Goal: Information Seeking & Learning: Learn about a topic

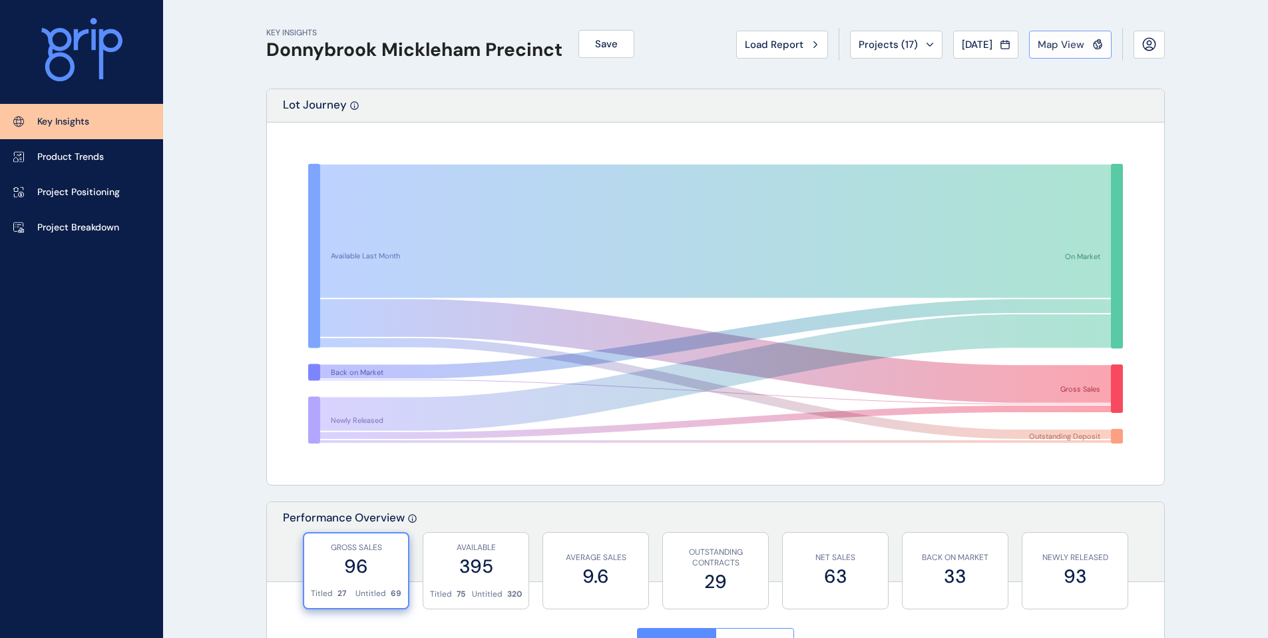
click at [1060, 52] on button "Map View" at bounding box center [1070, 45] width 83 height 28
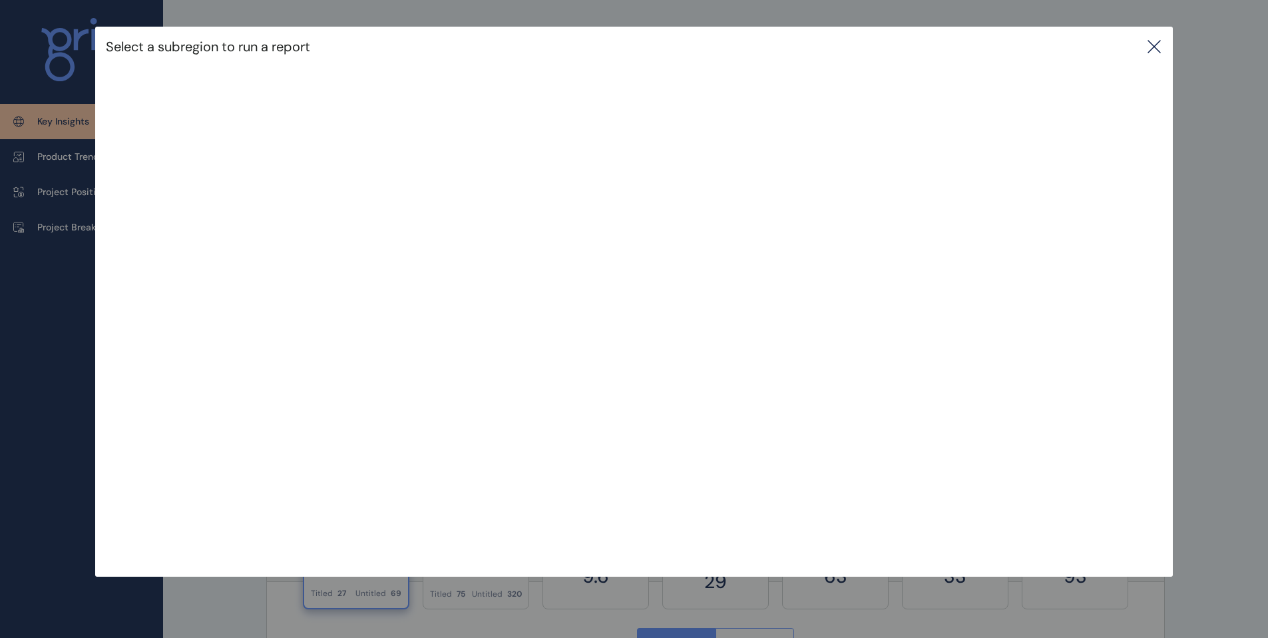
click at [1162, 45] on icon at bounding box center [1154, 47] width 16 height 16
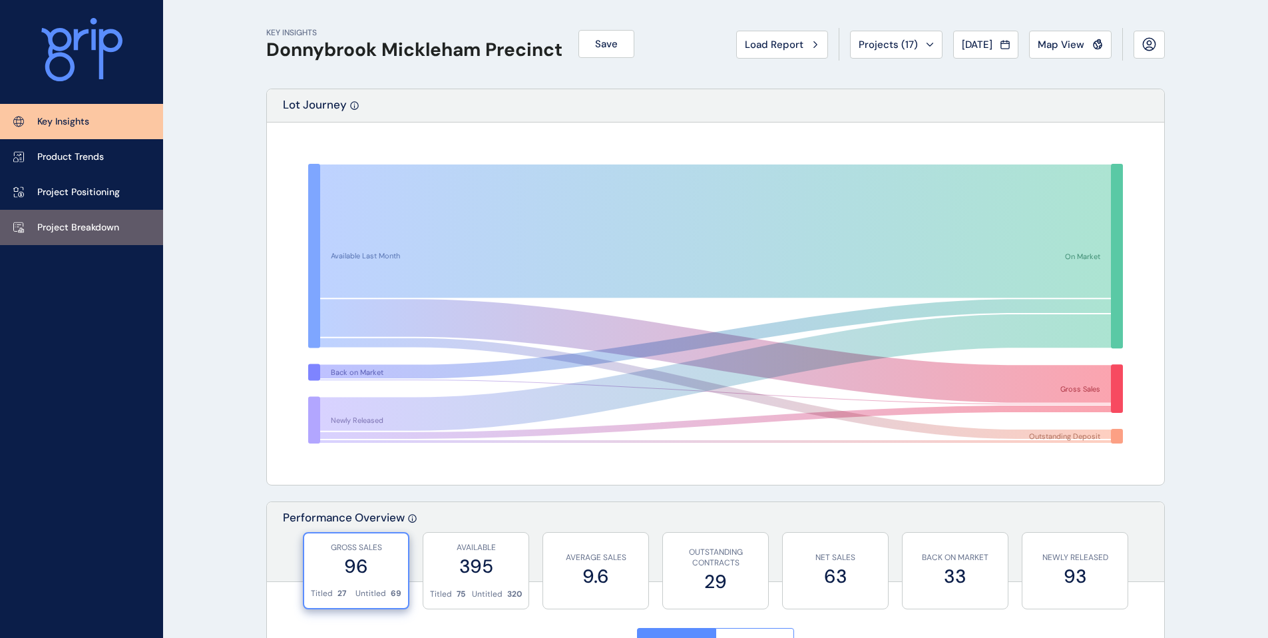
click at [92, 231] on p "Project Breakdown" at bounding box center [78, 227] width 82 height 13
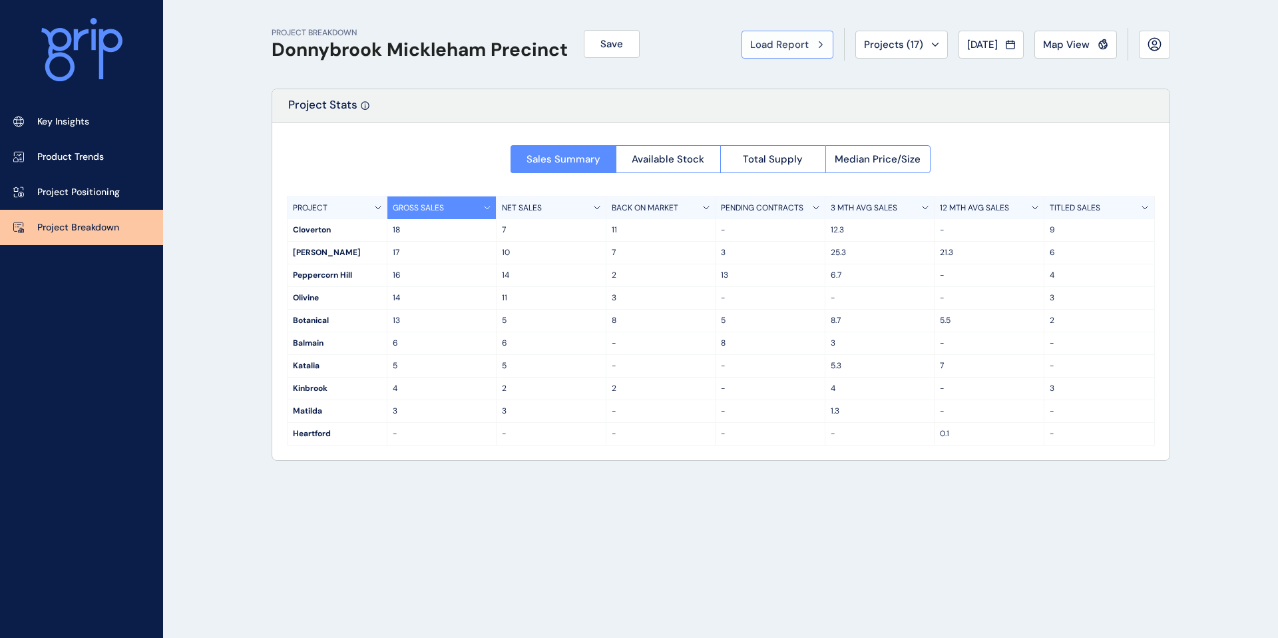
click at [815, 51] on button "Load Report" at bounding box center [788, 45] width 92 height 28
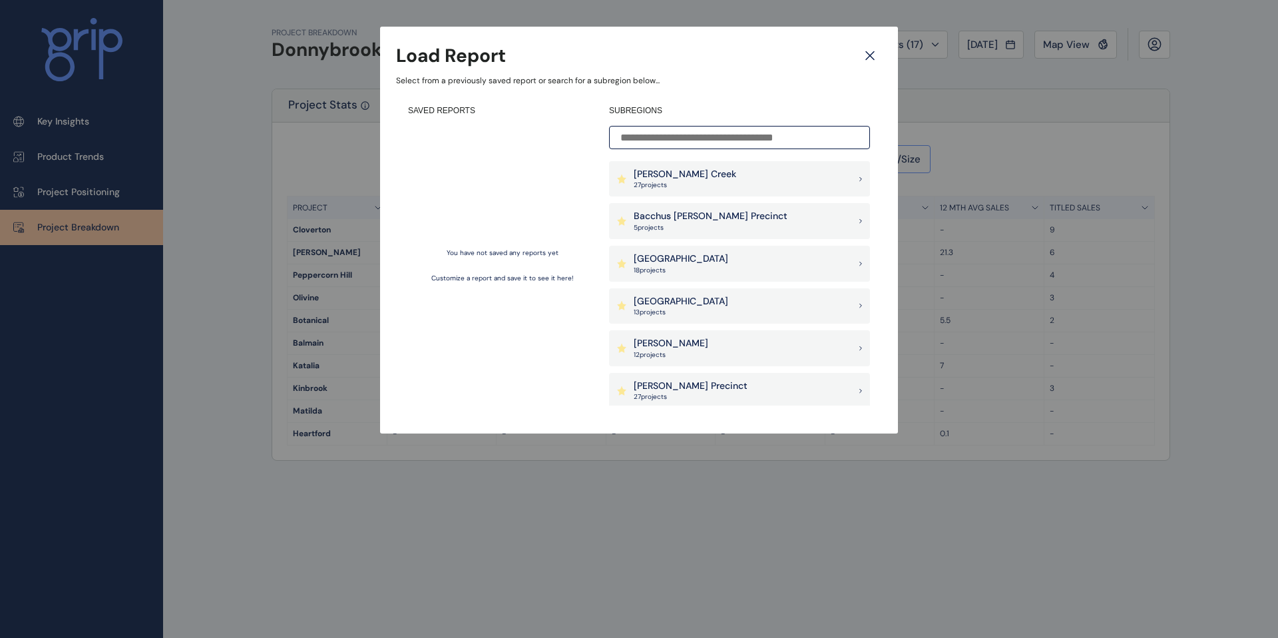
click at [703, 186] on p "27 project s" at bounding box center [685, 184] width 103 height 9
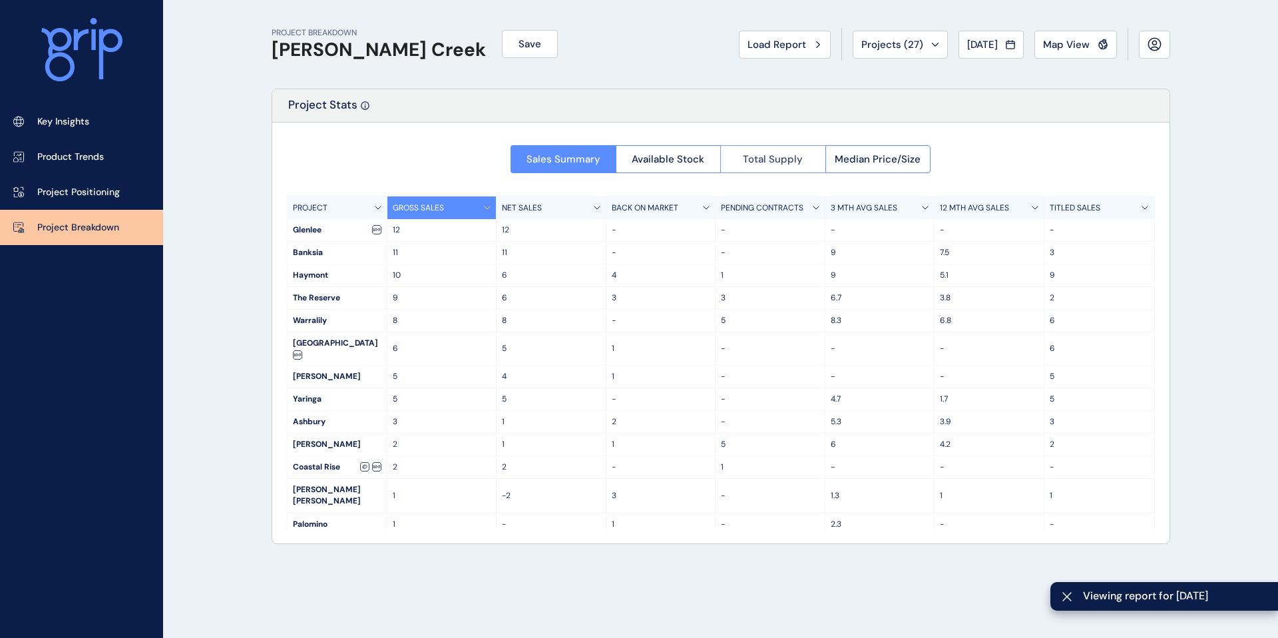
click at [762, 158] on span "Total Supply" at bounding box center [773, 158] width 60 height 13
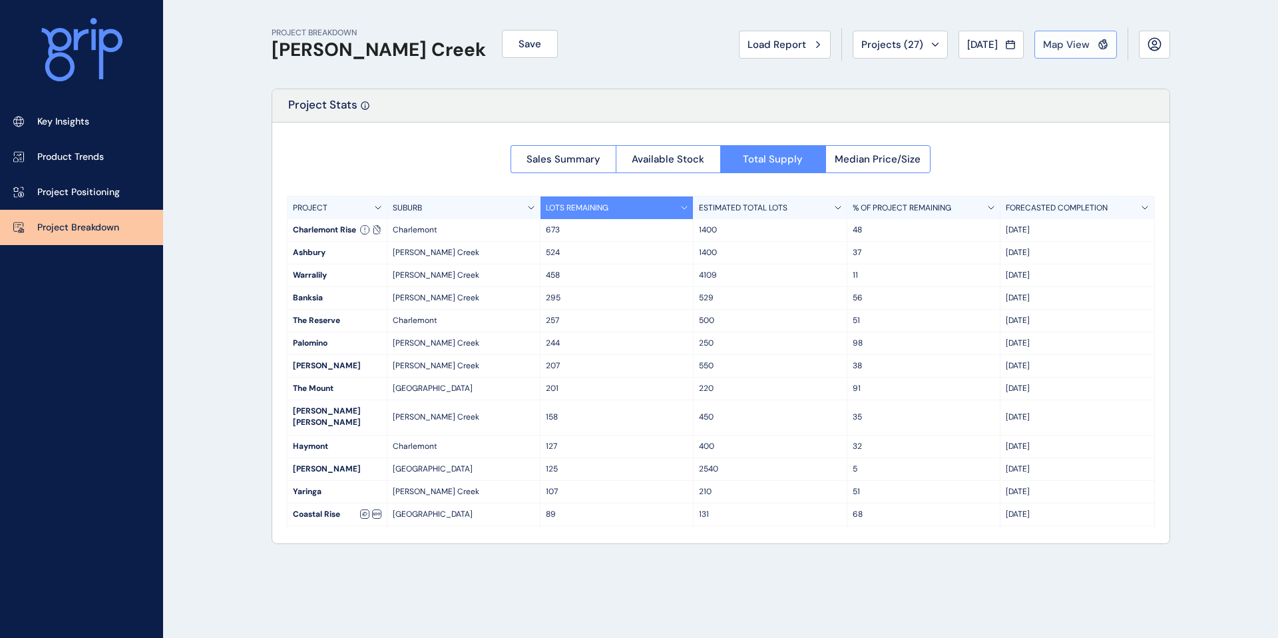
click at [1054, 51] on button "Map View" at bounding box center [1075, 45] width 83 height 28
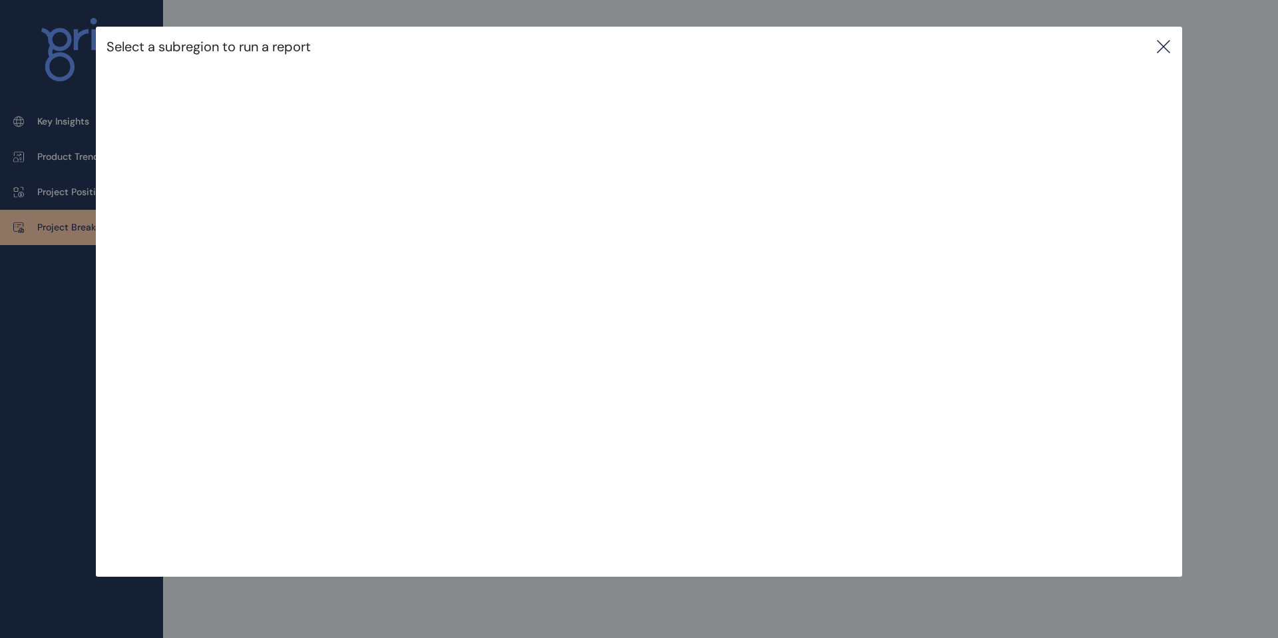
click at [1165, 49] on icon at bounding box center [1164, 47] width 16 height 16
